Goal: Information Seeking & Learning: Learn about a topic

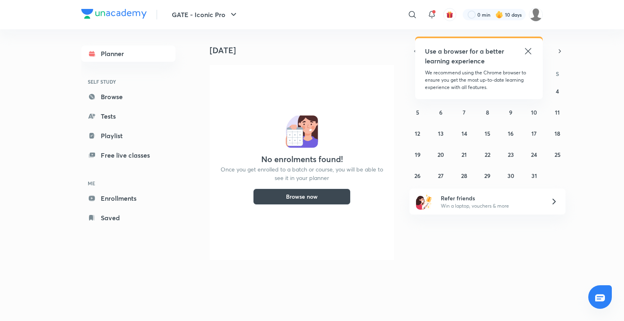
click at [529, 48] on icon at bounding box center [528, 51] width 10 height 10
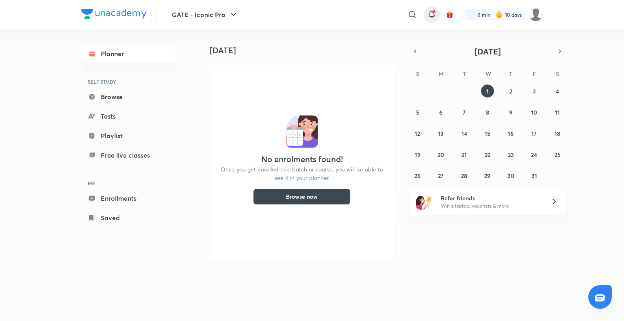
click at [429, 13] on icon at bounding box center [432, 15] width 10 height 10
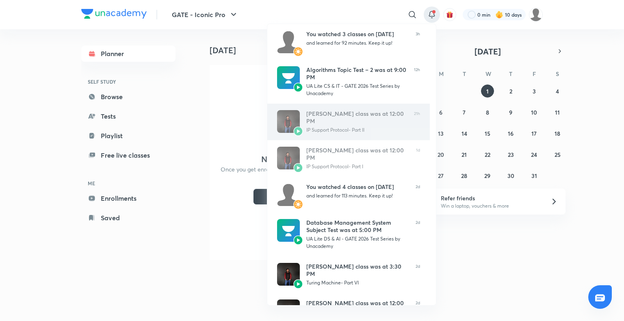
click at [359, 117] on div "[PERSON_NAME] class was at 12:00 PM" at bounding box center [356, 117] width 101 height 15
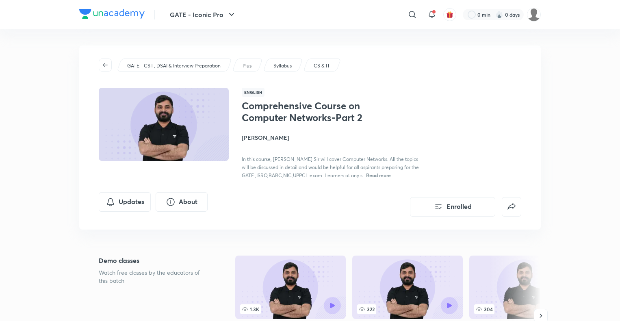
click at [102, 64] on span "button" at bounding box center [105, 65] width 12 height 6
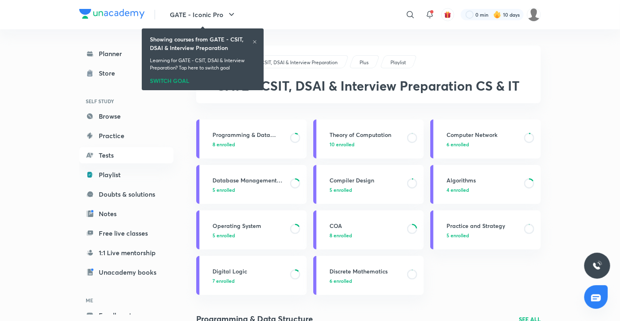
click at [254, 40] on icon at bounding box center [254, 41] width 5 height 5
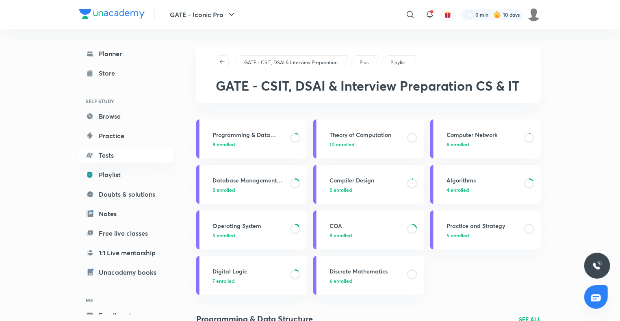
click at [430, 12] on span at bounding box center [431, 11] width 3 height 3
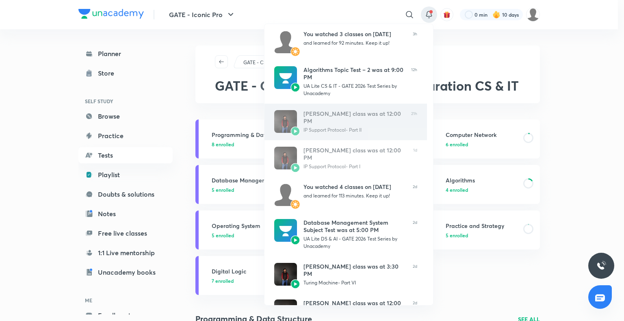
click at [375, 118] on div "[PERSON_NAME] class was at 12:00 PM IP Support Protocol- Part II" at bounding box center [353, 122] width 101 height 24
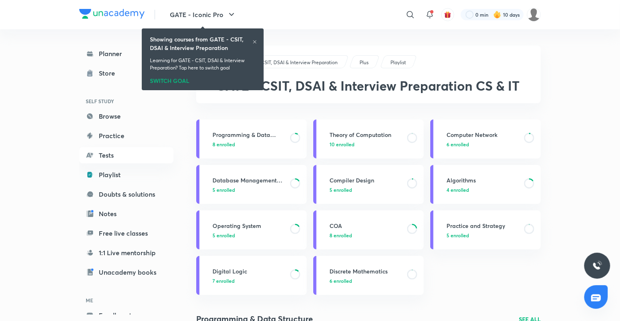
click at [252, 43] on icon at bounding box center [254, 41] width 5 height 5
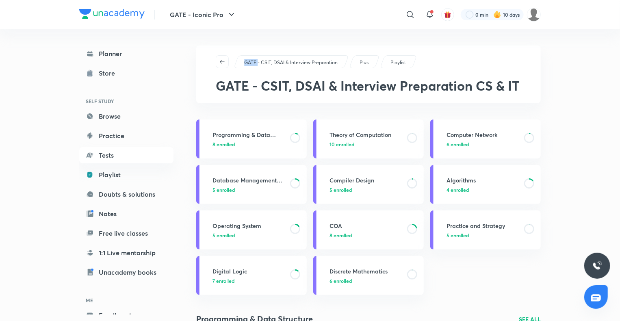
click at [260, 175] on link "Database Management System 5 enrolled" at bounding box center [251, 184] width 110 height 39
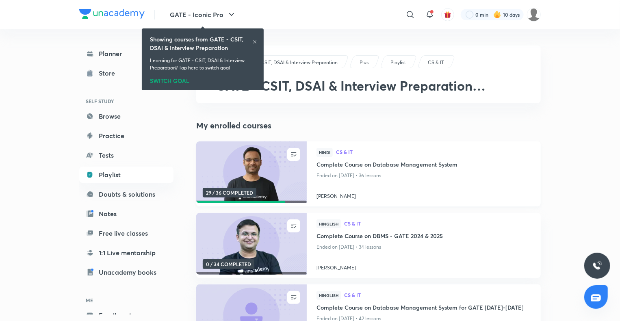
click at [366, 168] on h4 "Complete Course on Database Management System" at bounding box center [423, 165] width 214 height 10
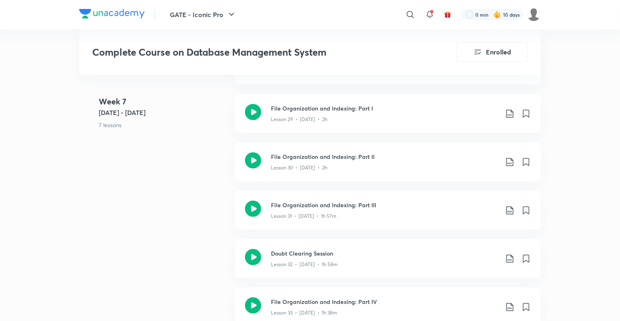
scroll to position [1944, 0]
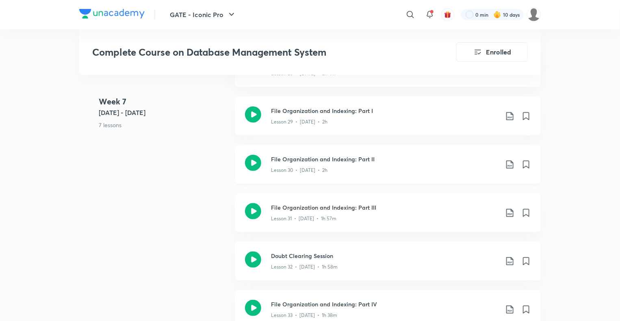
click at [337, 153] on div "File Organization and Indexing: Part II Lesson 30 • Jul 26 • 2h" at bounding box center [387, 164] width 305 height 39
